Goal: Information Seeking & Learning: Check status

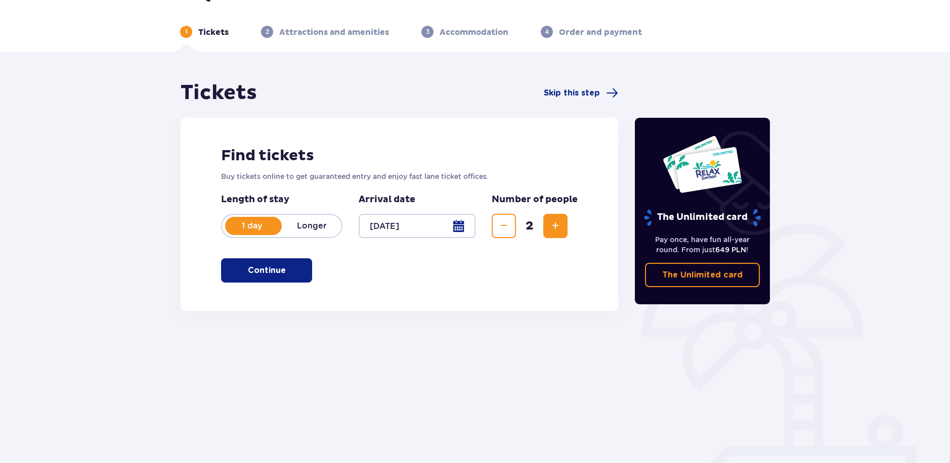
scroll to position [52, 0]
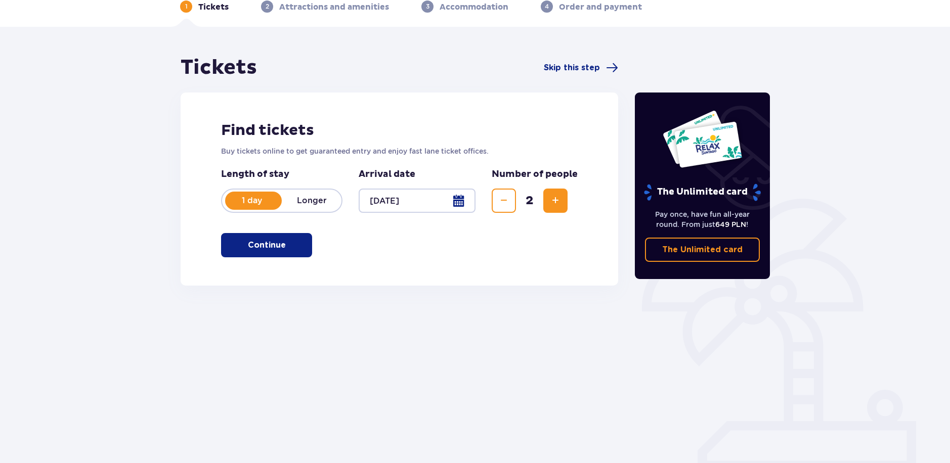
click at [289, 253] on button "Continue" at bounding box center [266, 245] width 91 height 24
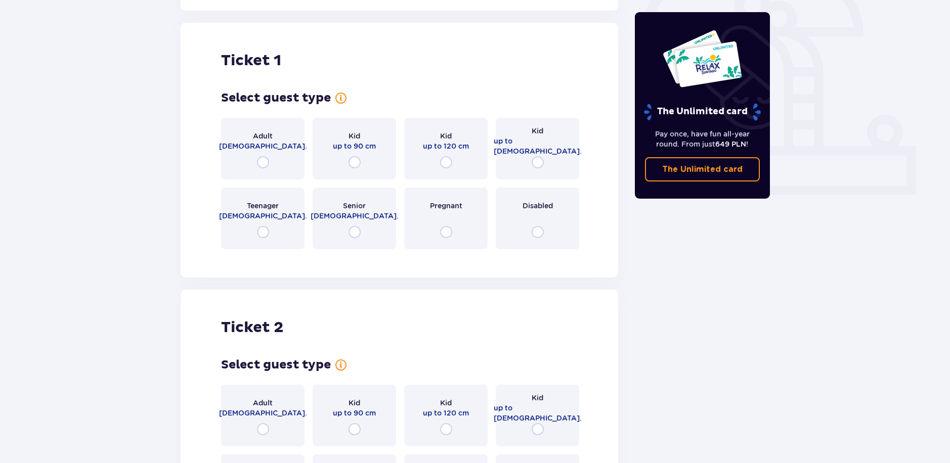
scroll to position [338, 0]
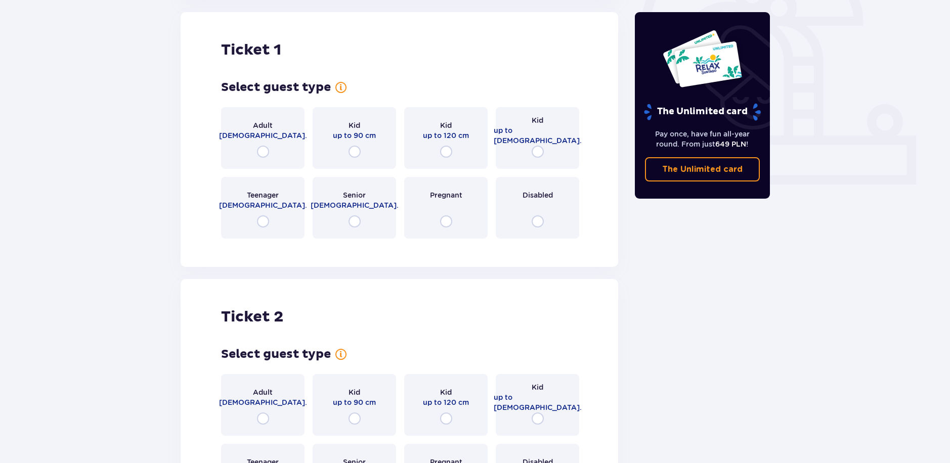
click at [280, 150] on div "Adult [DEMOGRAPHIC_DATA]." at bounding box center [262, 138] width 83 height 62
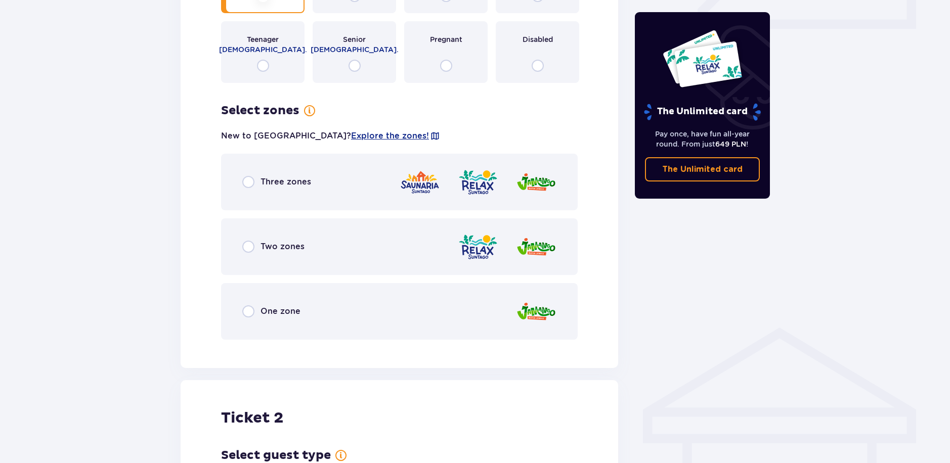
click at [329, 322] on div "One zone" at bounding box center [399, 311] width 357 height 57
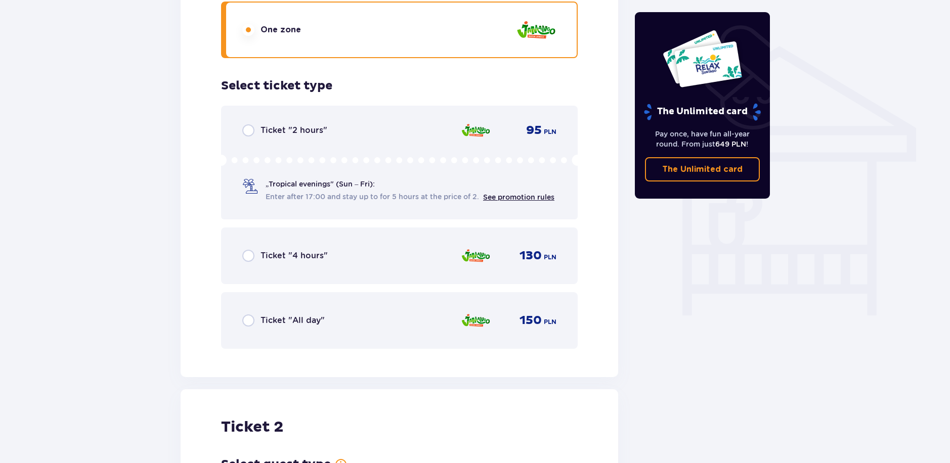
scroll to position [751, 0]
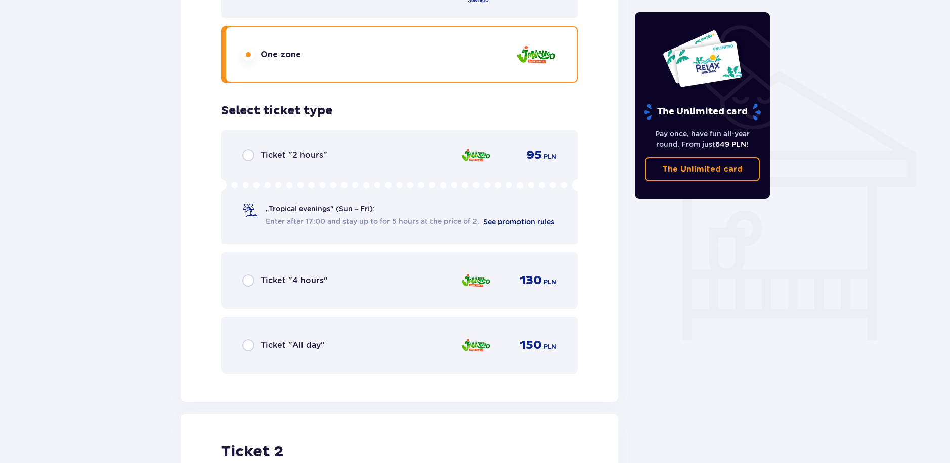
click at [508, 221] on link "See promotion rules" at bounding box center [518, 222] width 71 height 8
click at [376, 163] on div "Ticket "2 hours" 95 PLN „Tropical evenings" (Sun – Fri): Enter after 17:00 and …" at bounding box center [399, 187] width 357 height 114
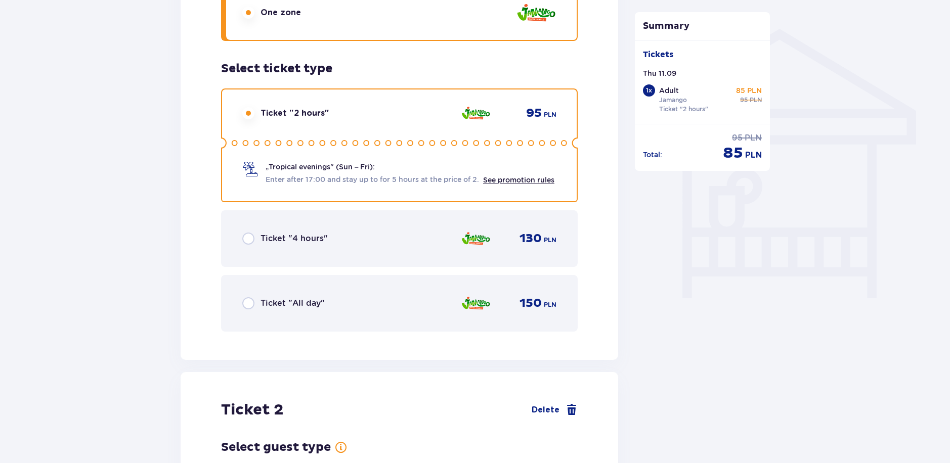
scroll to position [1066, 0]
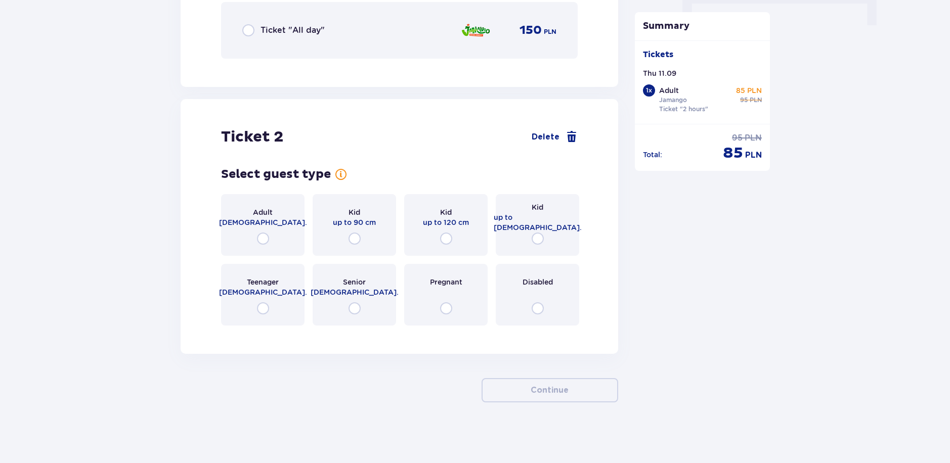
click at [273, 237] on div "Adult [DEMOGRAPHIC_DATA]." at bounding box center [262, 225] width 83 height 62
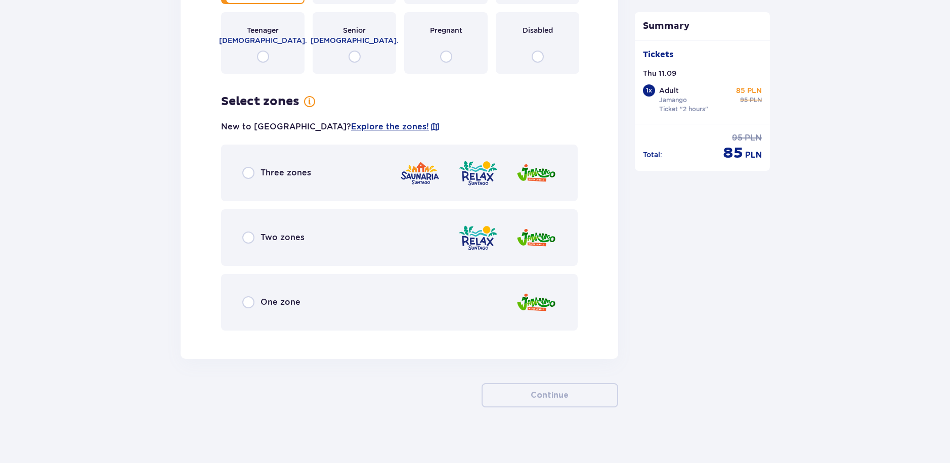
scroll to position [1323, 0]
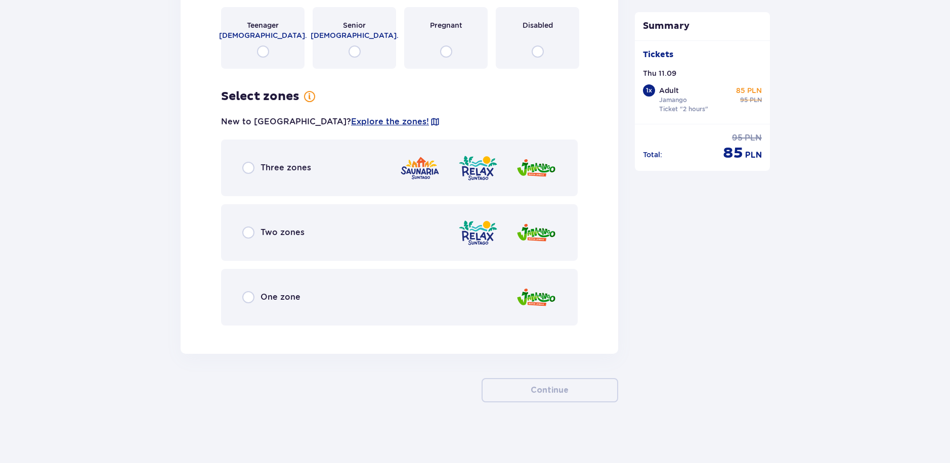
click at [382, 303] on div "One zone" at bounding box center [399, 297] width 357 height 57
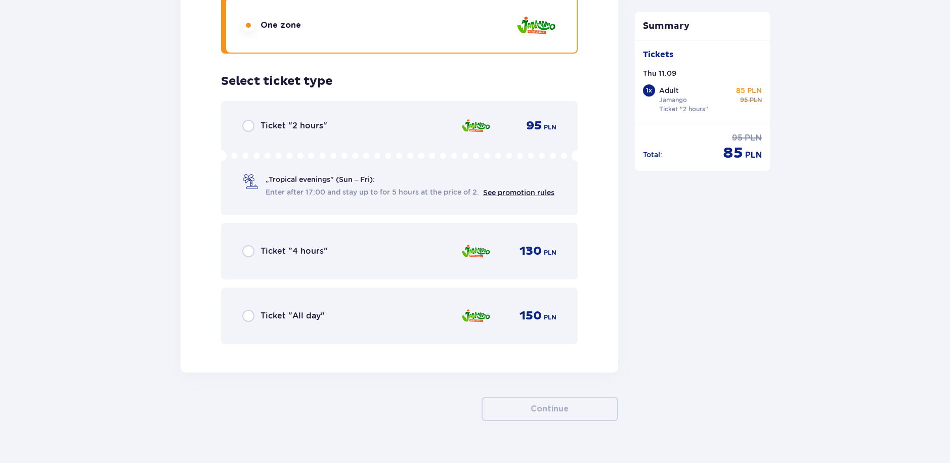
scroll to position [1613, 0]
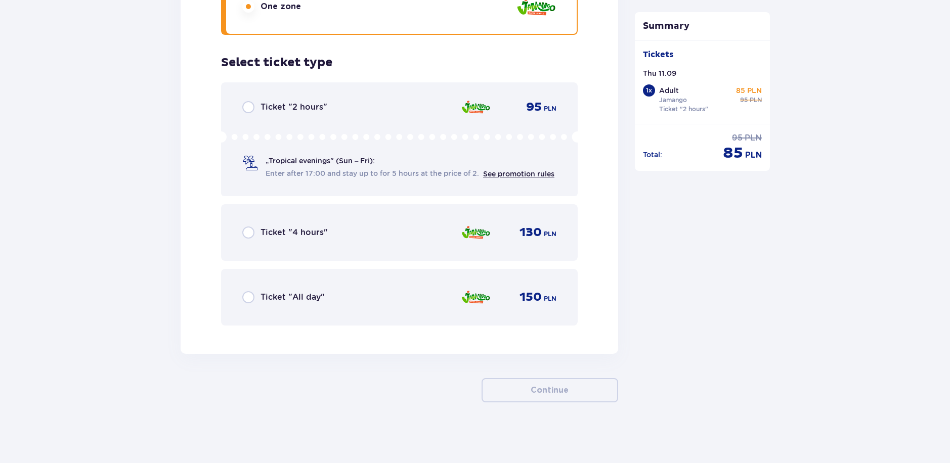
click at [367, 87] on div "Ticket "2 hours" 95 PLN „Tropical evenings" (Sun – Fri): Enter after 17:00 and …" at bounding box center [399, 139] width 357 height 114
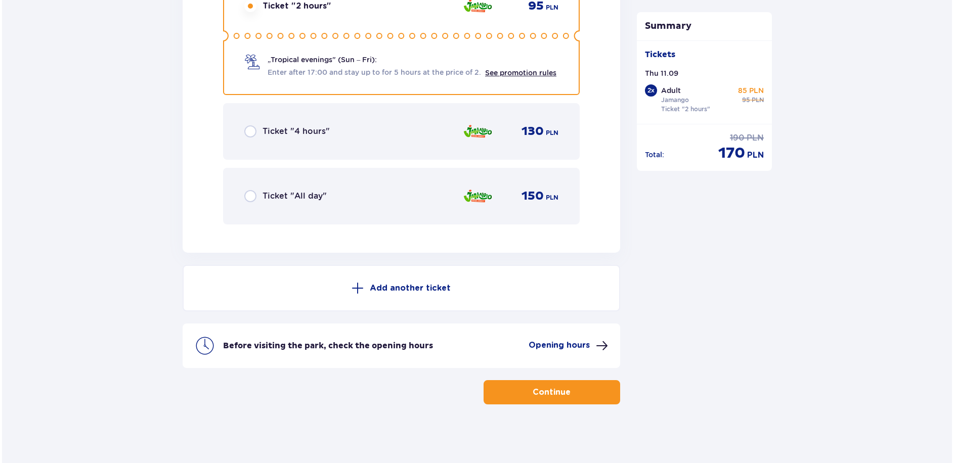
scroll to position [1717, 0]
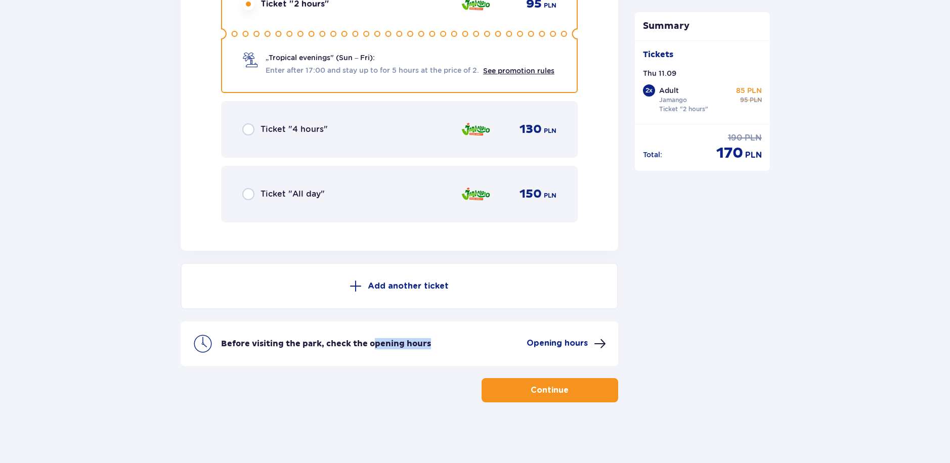
drag, startPoint x: 373, startPoint y: 344, endPoint x: 412, endPoint y: 351, distance: 39.0
click at [412, 351] on div "Before visiting the park, check the opening hours Opening hours" at bounding box center [400, 344] width 438 height 45
click at [413, 351] on div "Before visiting the park, check the opening hours Opening hours" at bounding box center [400, 344] width 438 height 45
click at [566, 346] on p "Opening hours" at bounding box center [557, 343] width 61 height 11
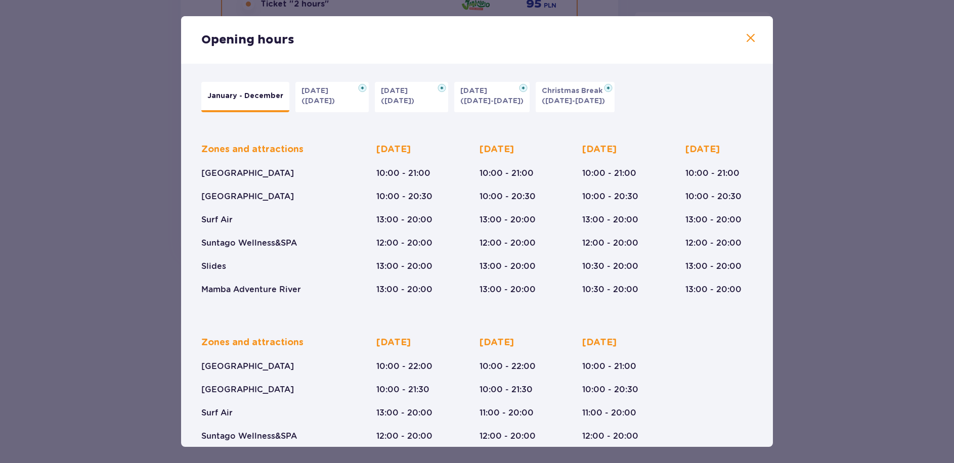
click at [303, 92] on p "[DATE]" at bounding box center [317, 91] width 33 height 10
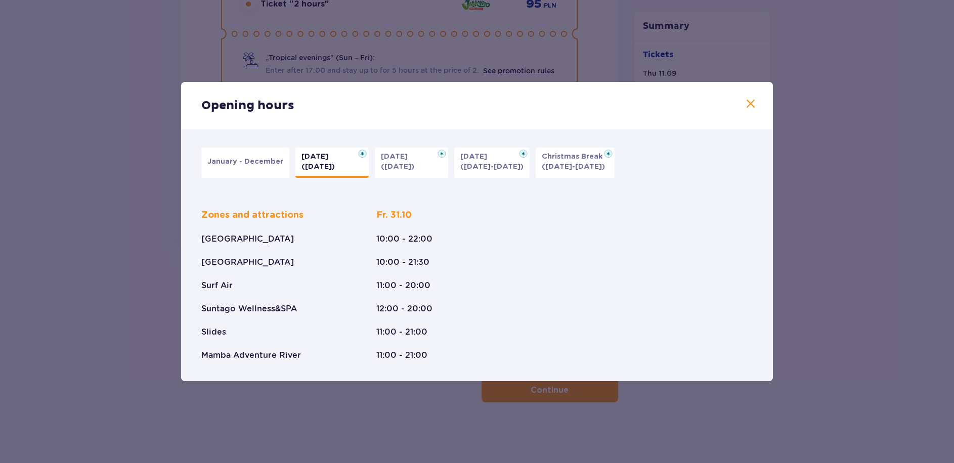
click at [240, 162] on p "January - December" at bounding box center [245, 162] width 76 height 10
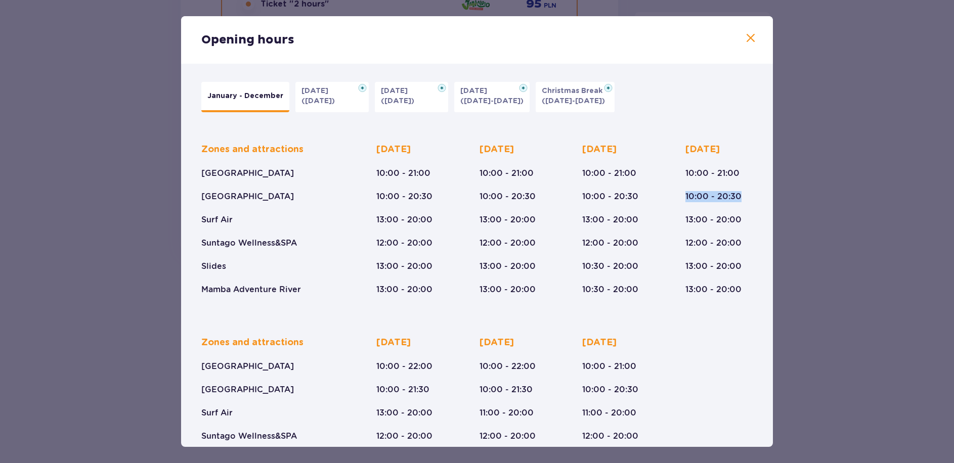
drag, startPoint x: 676, startPoint y: 205, endPoint x: 667, endPoint y: 195, distance: 14.3
click at [667, 195] on div "Zones and attractions [GEOGRAPHIC_DATA] [GEOGRAPHIC_DATA] Surf Air Suntago Well…" at bounding box center [476, 211] width 551 height 168
drag, startPoint x: 682, startPoint y: 264, endPoint x: 745, endPoint y: 268, distance: 62.4
click at [745, 268] on div "[DATE] 10:00 - 21:00 10:00 - 20:30 13:00 - 20:00 12:00 - 20:00 13:00 - 20:00 13…" at bounding box center [719, 220] width 68 height 152
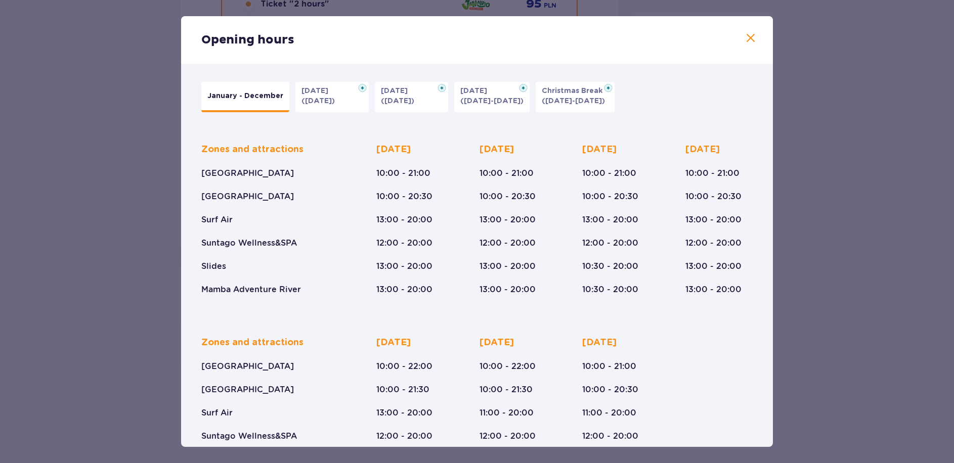
click at [745, 268] on div "[DATE] 10:00 - 21:00 10:00 - 20:30 13:00 - 20:00 12:00 - 20:00 13:00 - 20:00 13…" at bounding box center [719, 220] width 68 height 152
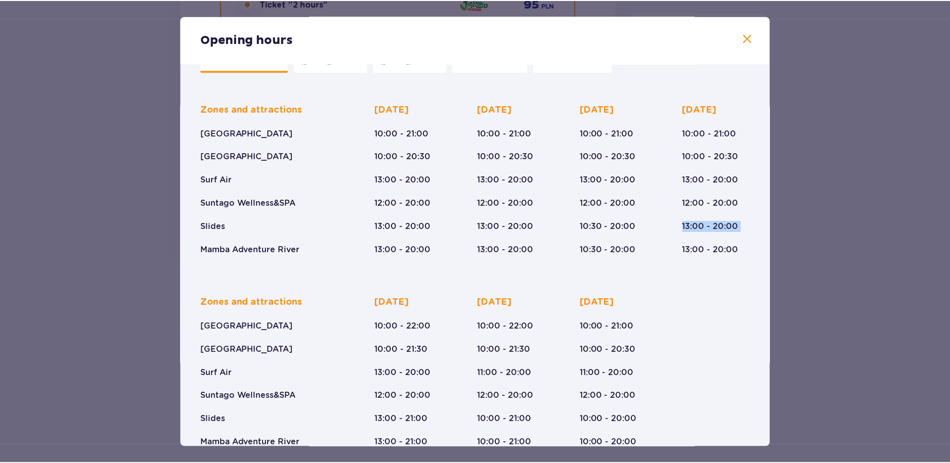
scroll to position [62, 0]
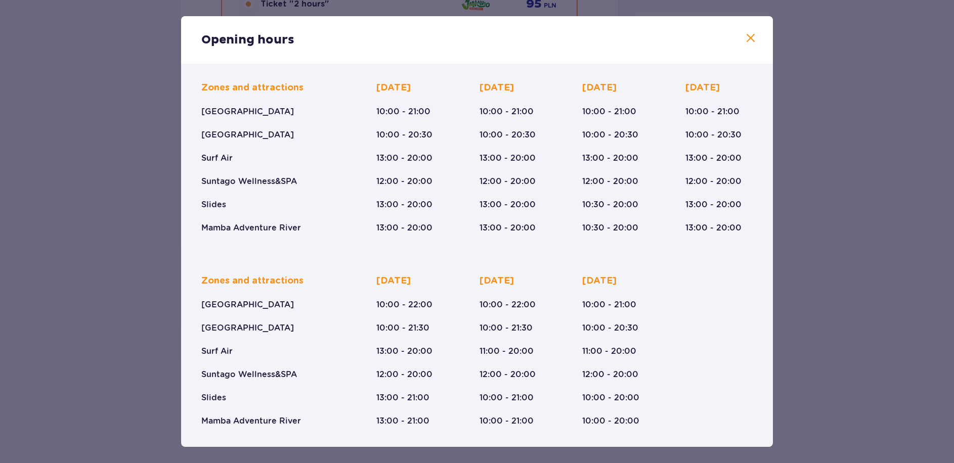
click at [842, 174] on div "Opening hours January - December [DATE] ([DATE]) [DATE] ([DATE]) [DATE] ([DATE]…" at bounding box center [477, 231] width 954 height 463
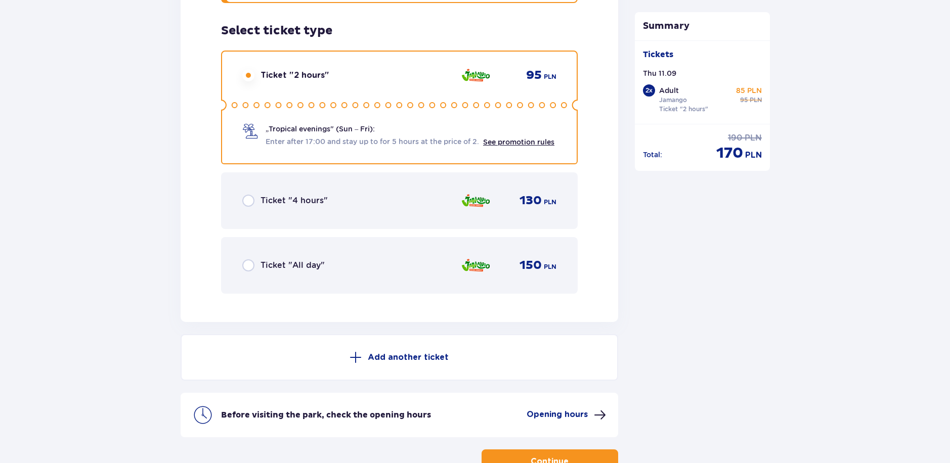
scroll to position [1717, 0]
